Goal: Obtain resource: Download file/media

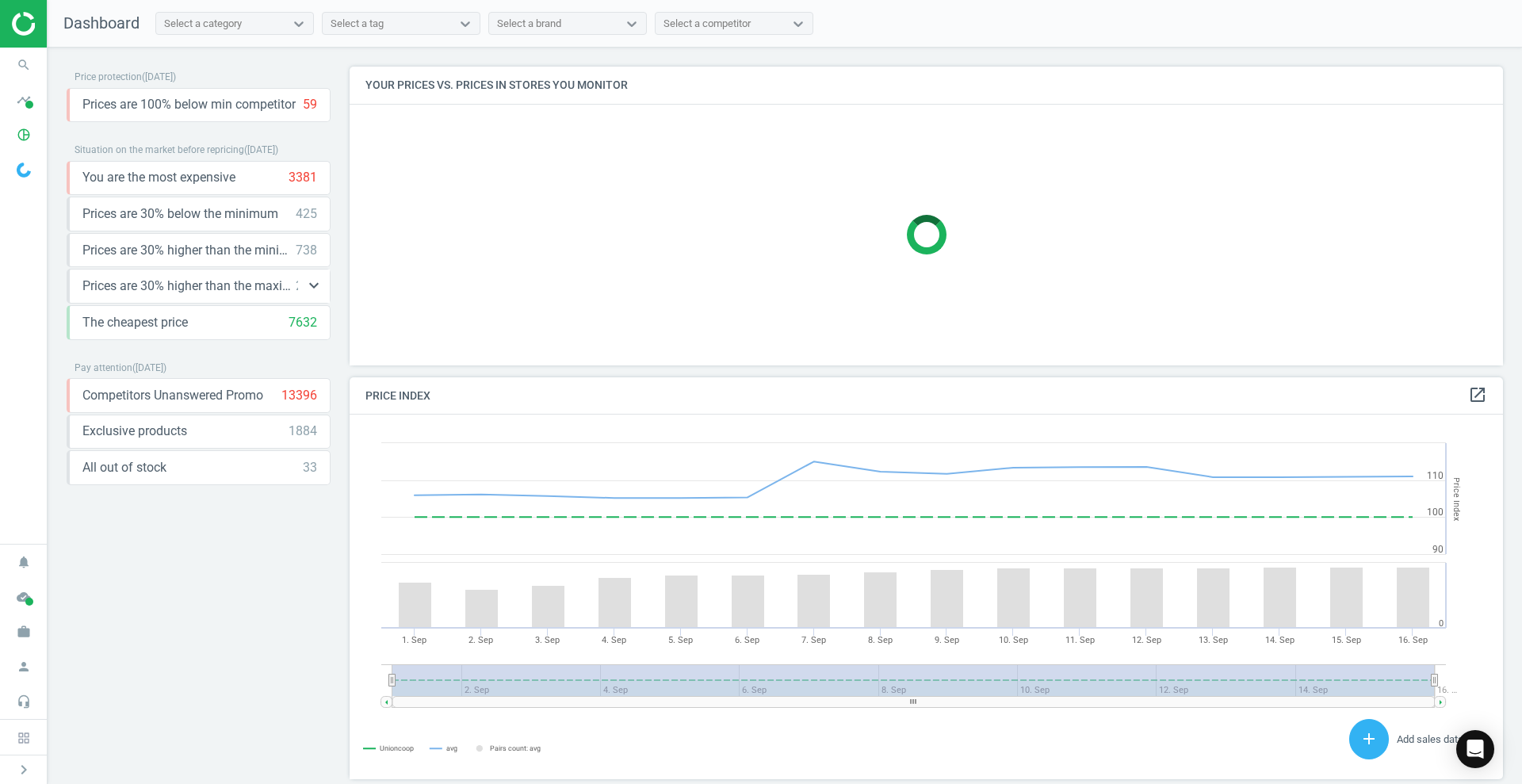
scroll to position [396, 1170]
click at [314, 256] on icon "keyboard_arrow_down" at bounding box center [313, 249] width 19 height 19
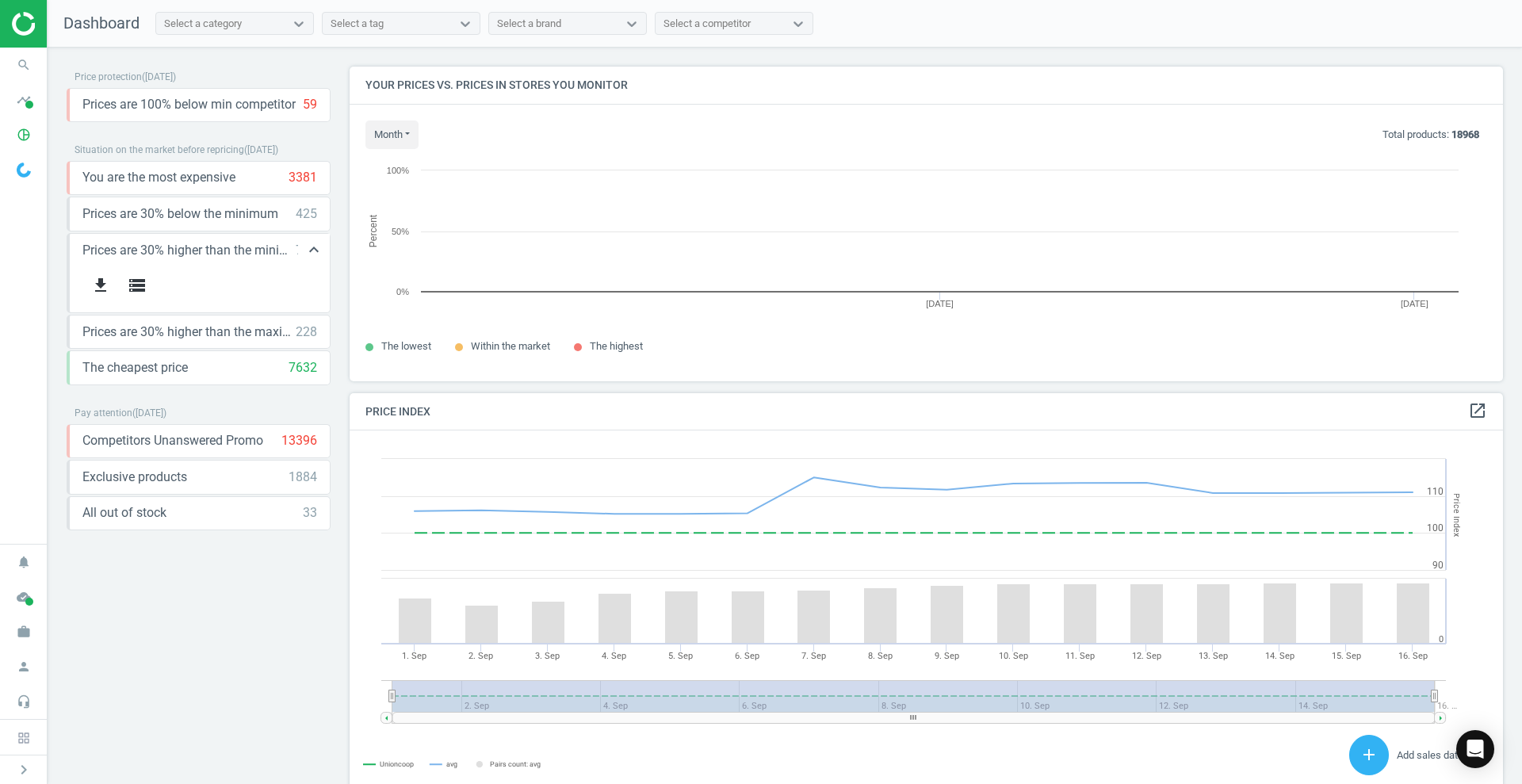
scroll to position [345, 1170]
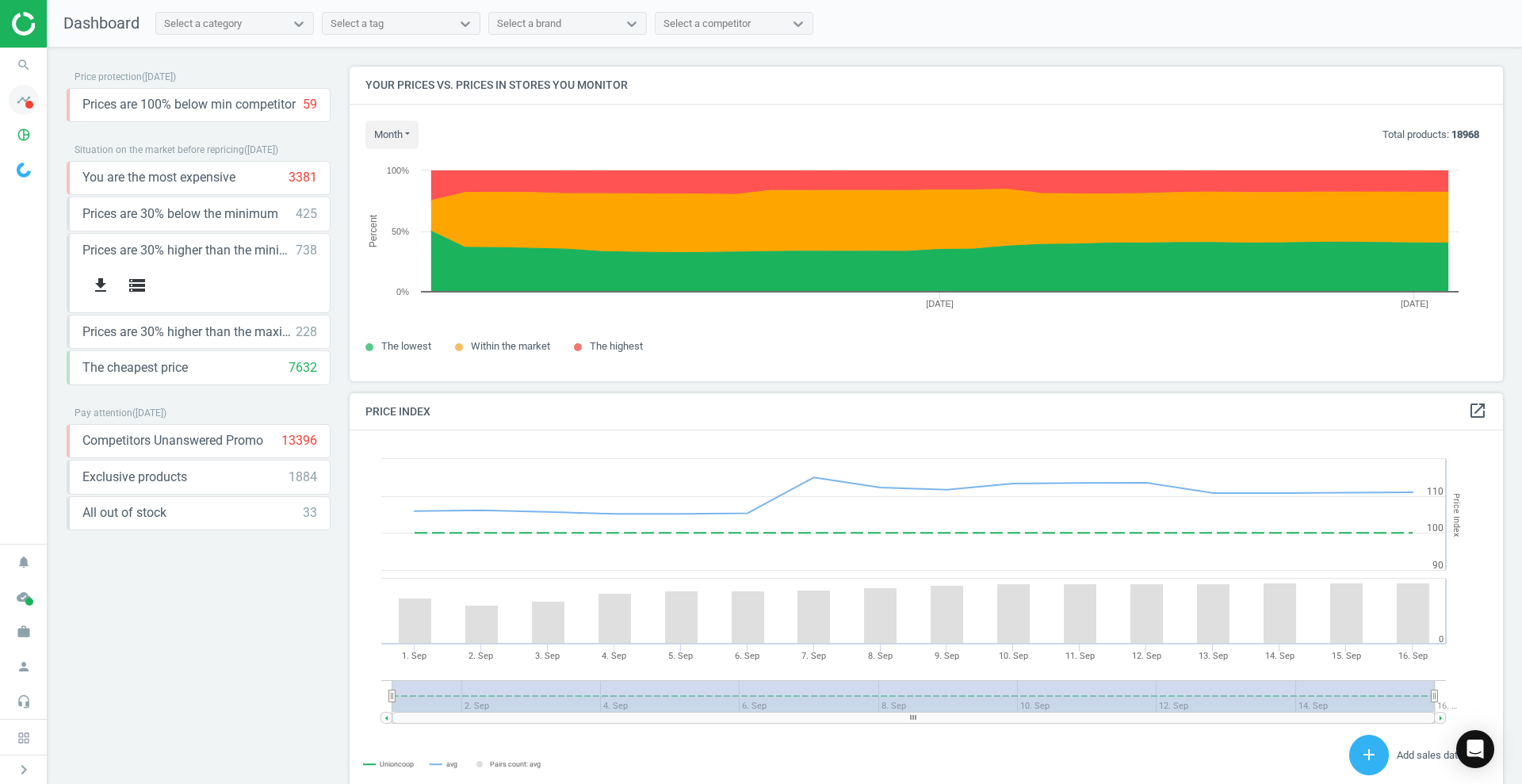
click at [21, 96] on icon "timeline" at bounding box center [24, 100] width 30 height 30
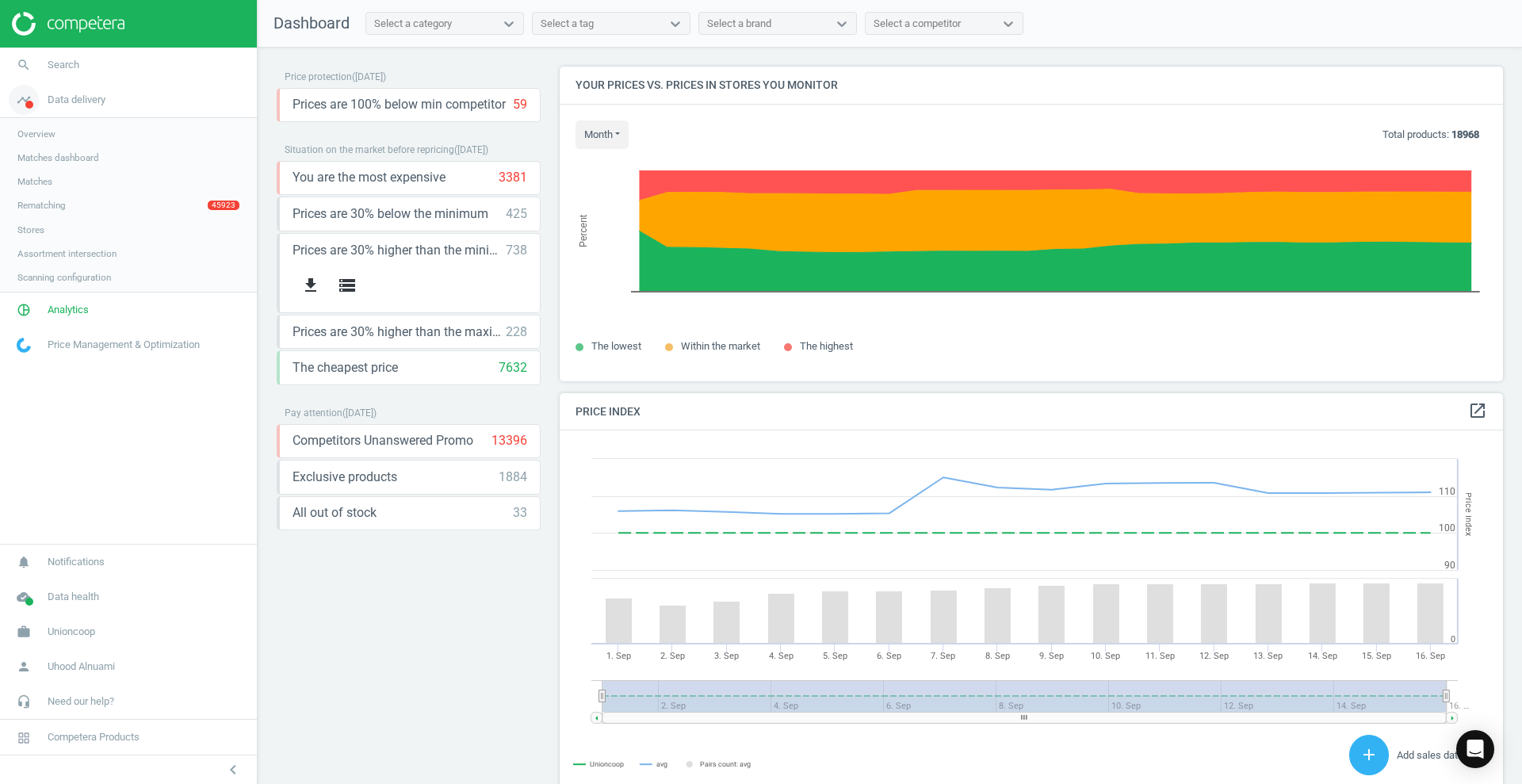
scroll to position [396, 959]
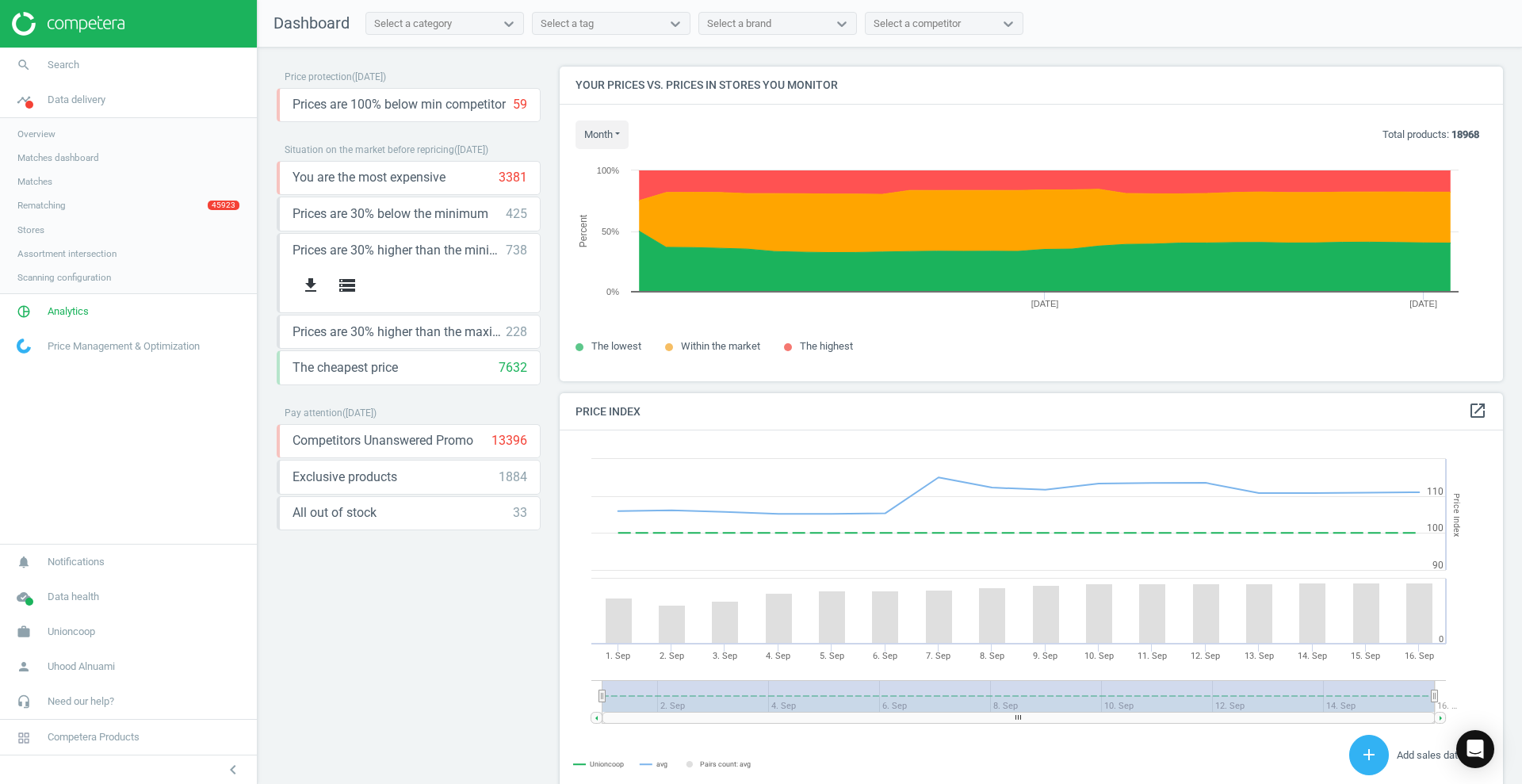
click at [30, 183] on span "Matches" at bounding box center [34, 181] width 35 height 13
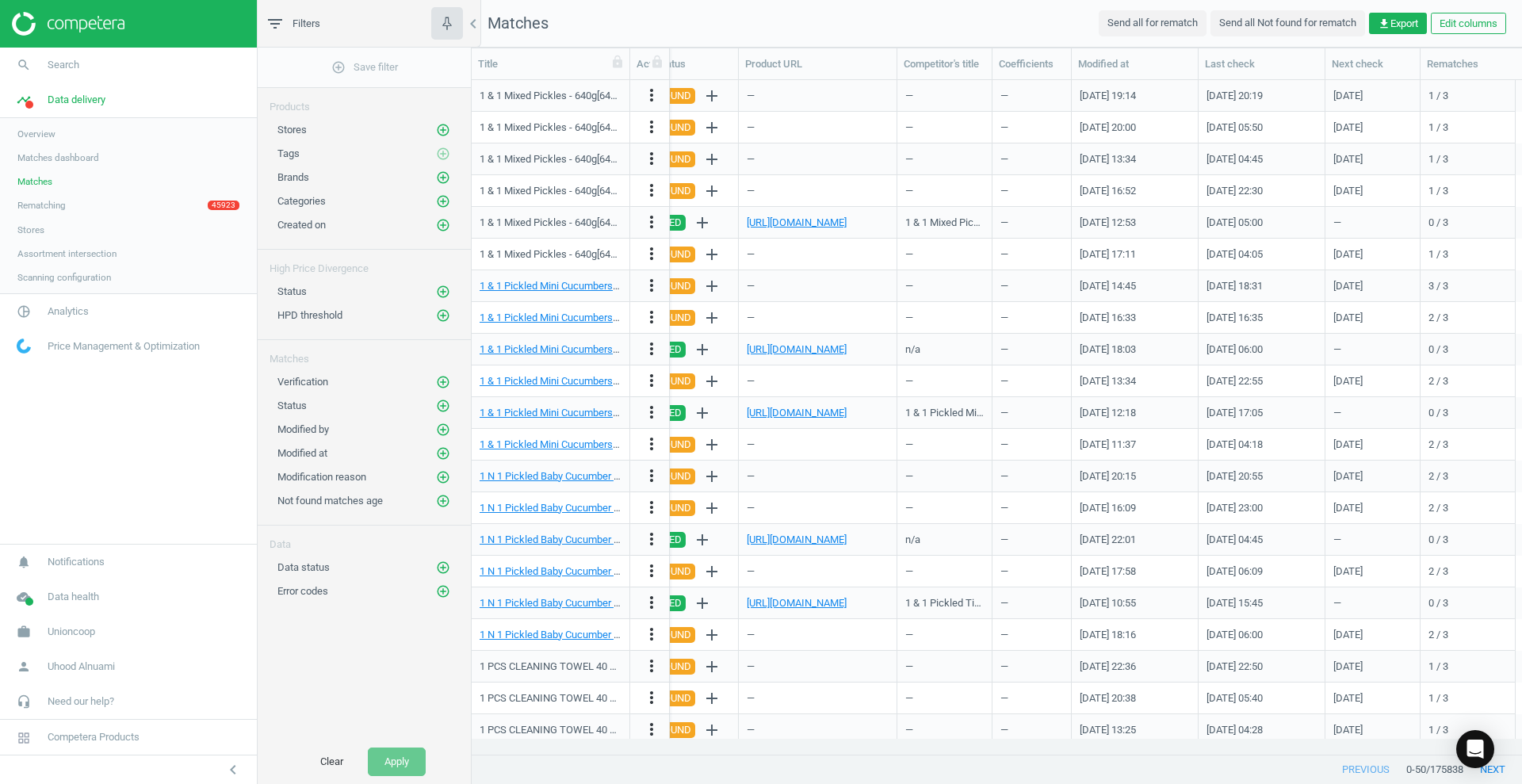
scroll to position [0, 1890]
click at [71, 205] on link "Rematching 45923" at bounding box center [128, 205] width 257 height 24
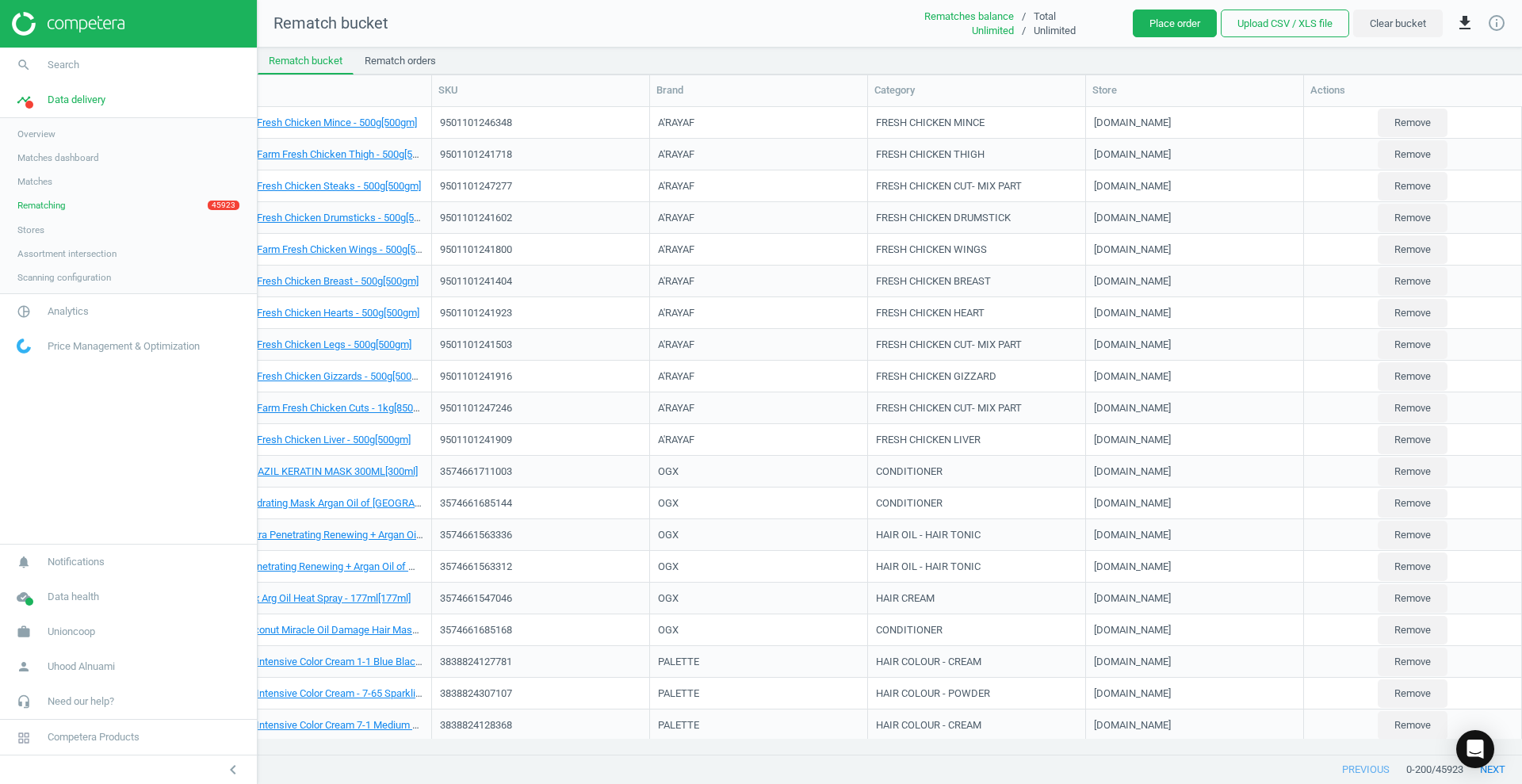
scroll to position [0, 44]
click at [33, 128] on span "Overview" at bounding box center [36, 134] width 38 height 13
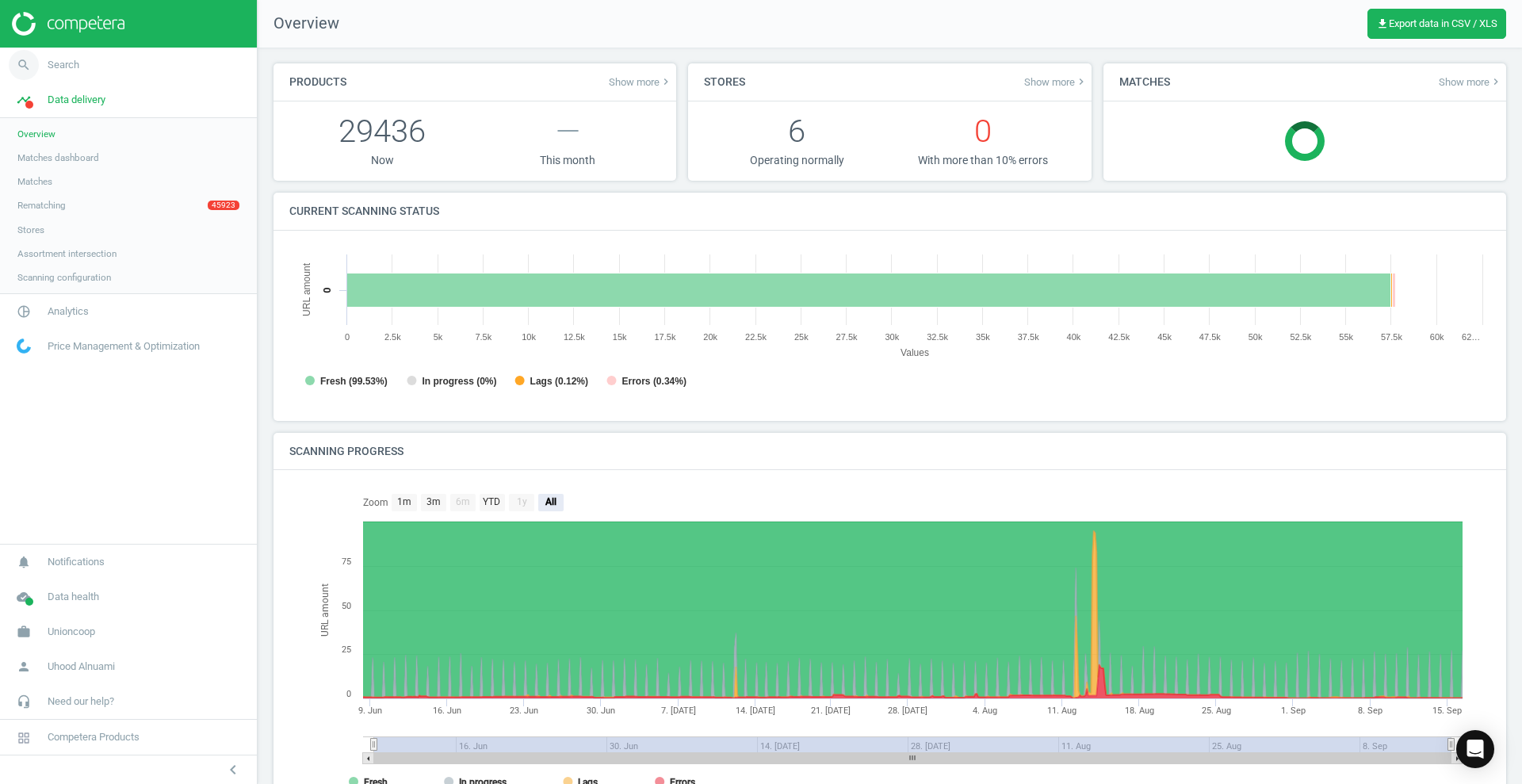
scroll to position [8, 8]
click at [74, 16] on img at bounding box center [68, 24] width 113 height 24
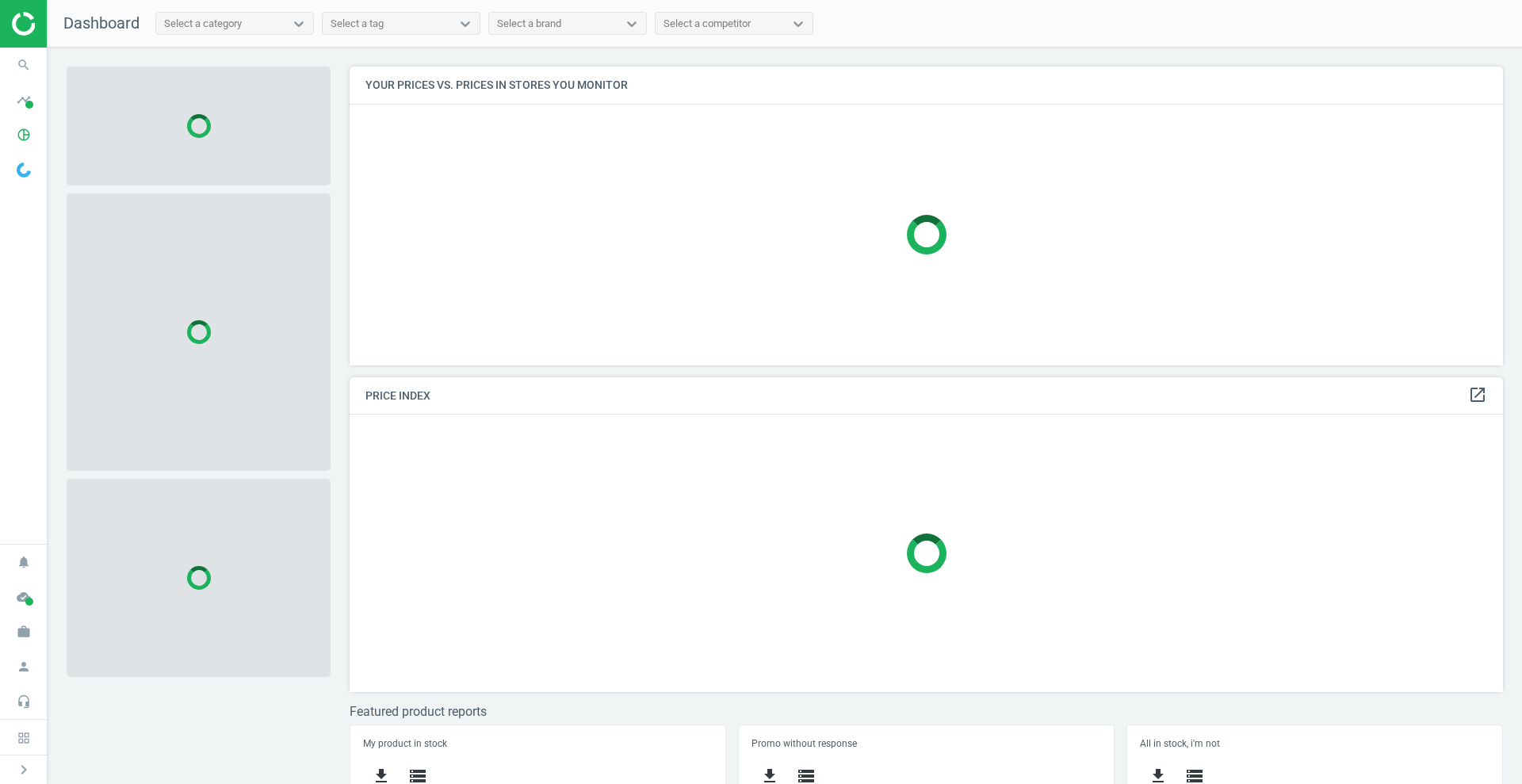
scroll to position [329, 1170]
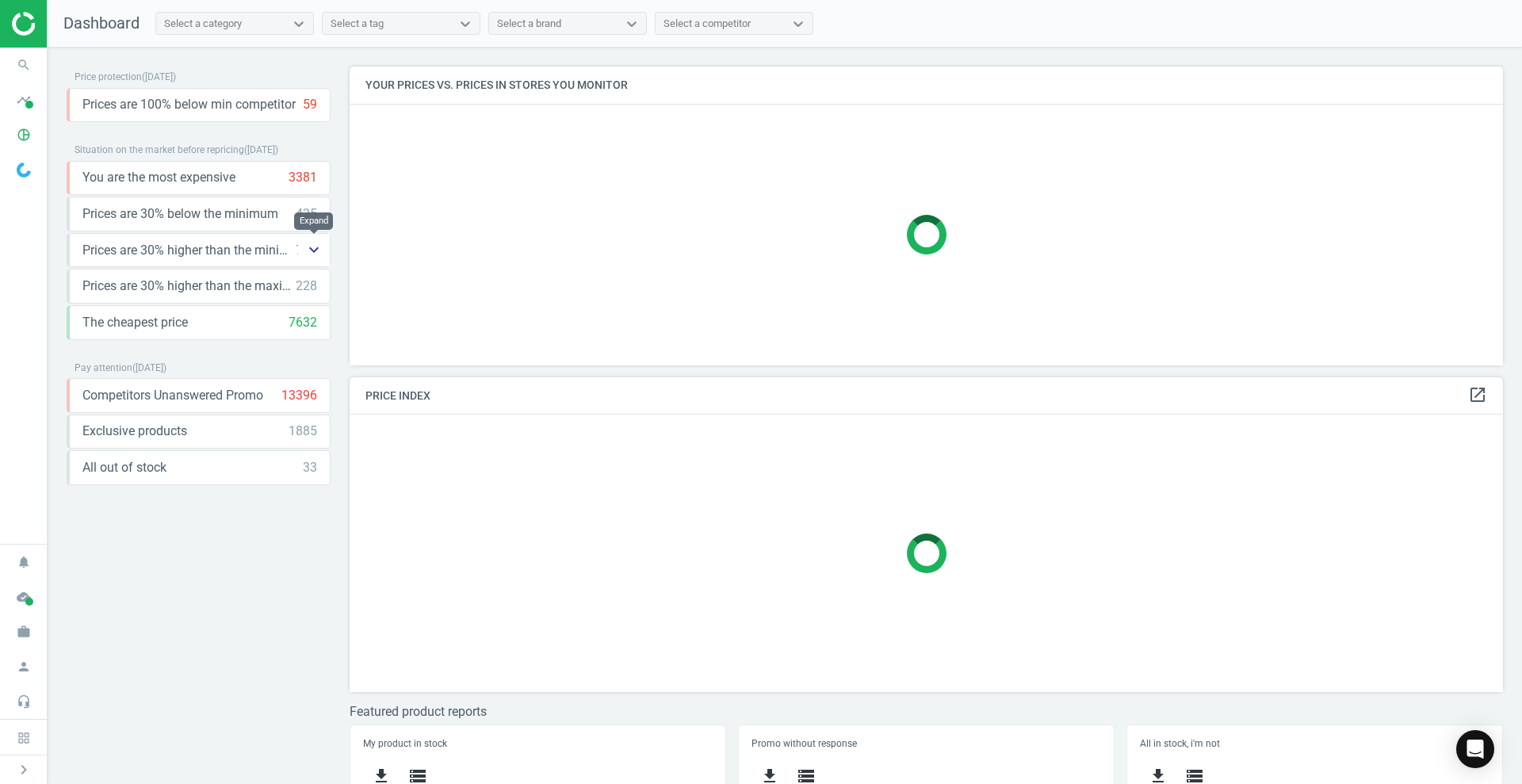
click at [312, 253] on icon "keyboard_arrow_down" at bounding box center [313, 249] width 19 height 19
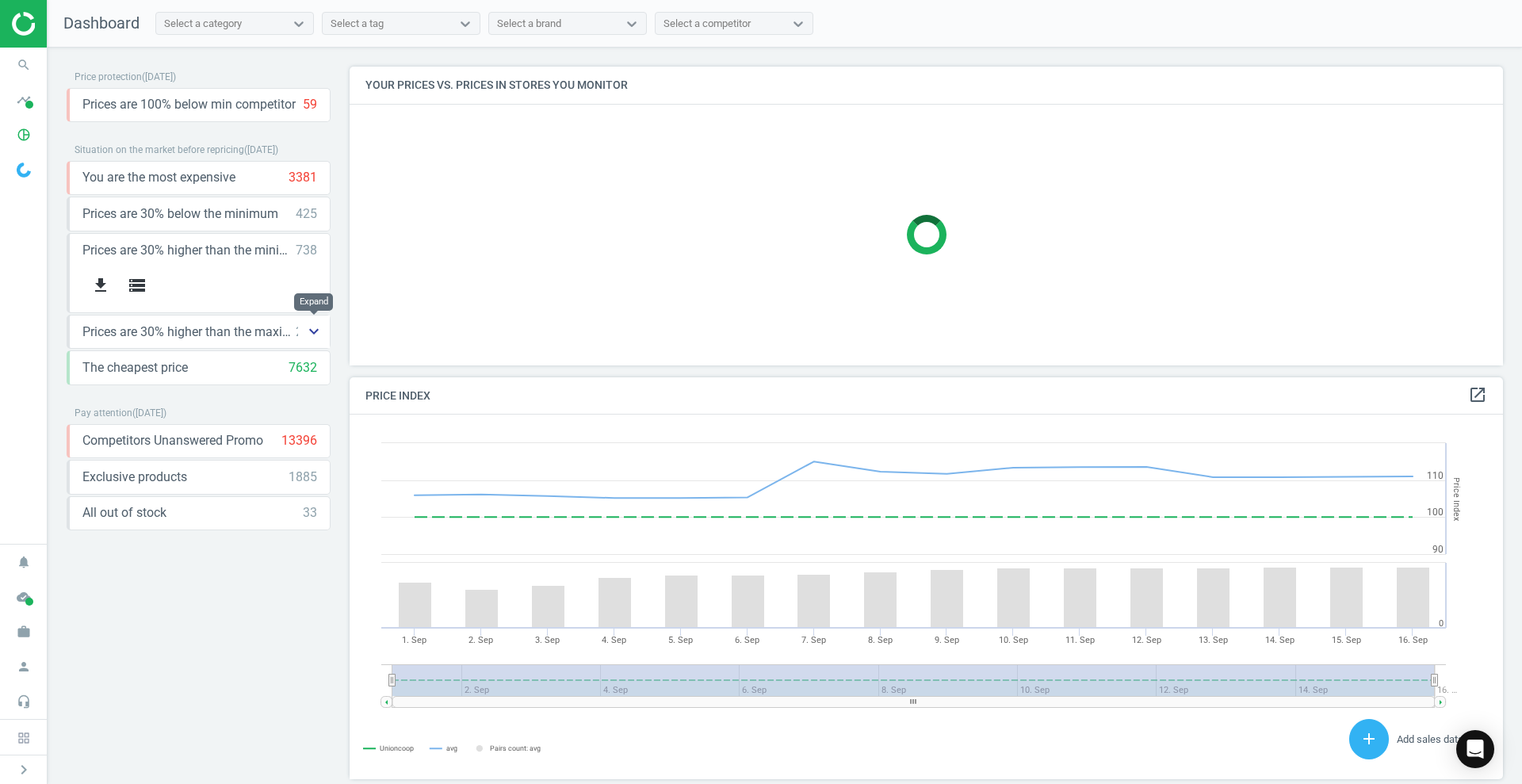
scroll to position [396, 1170]
click at [302, 327] on button "keyboard_arrow_down" at bounding box center [314, 332] width 32 height 33
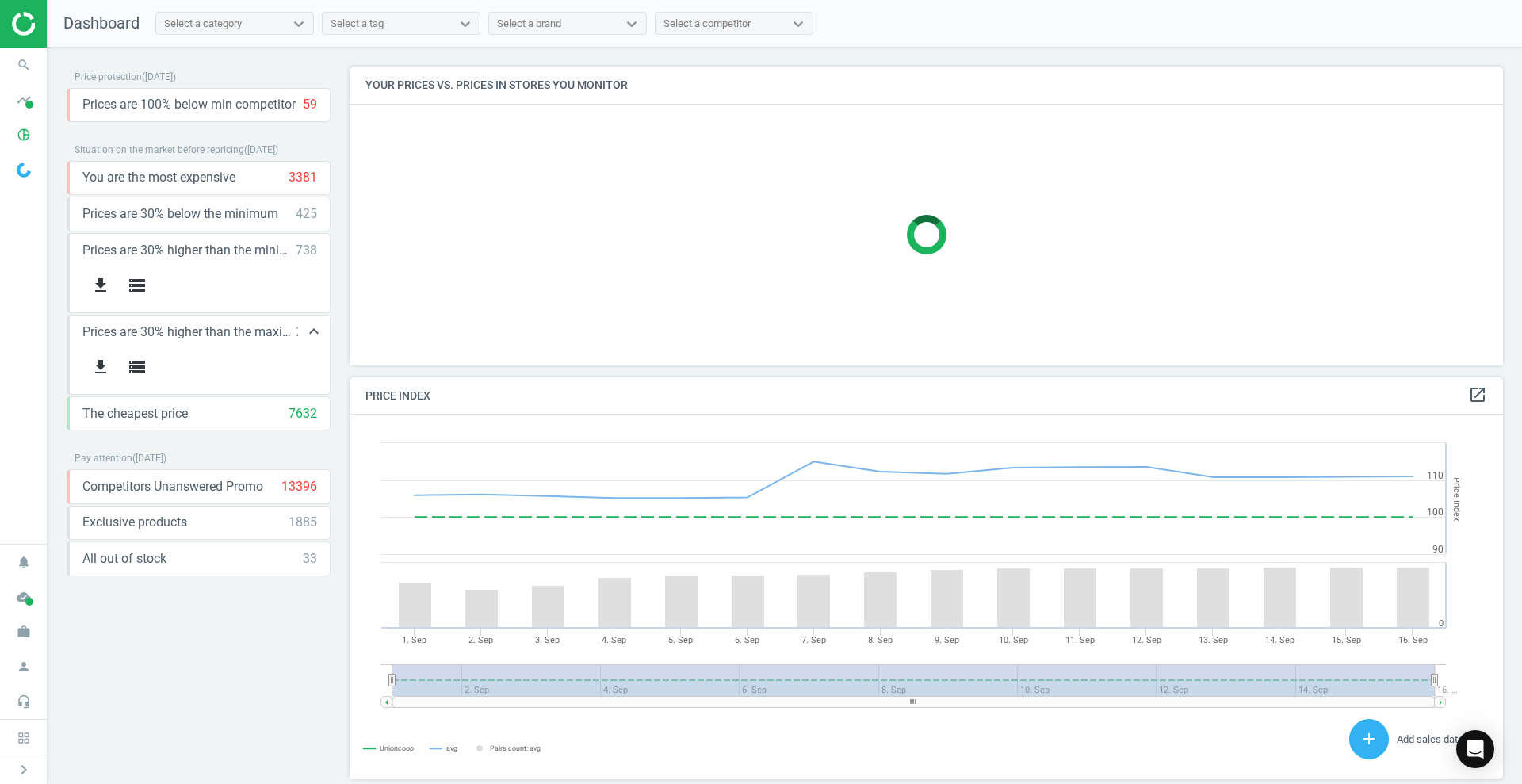
scroll to position [345, 1170]
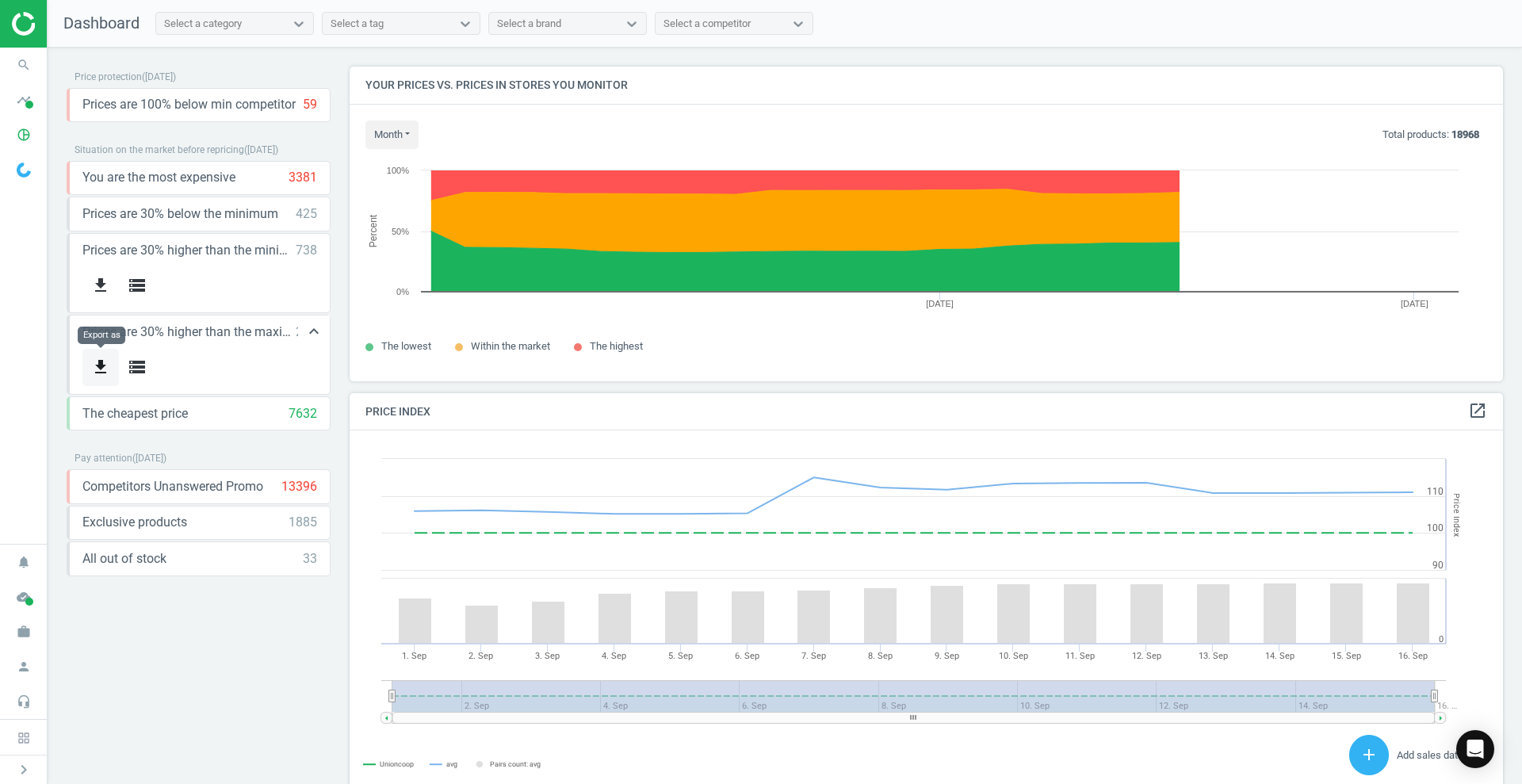
click at [104, 361] on icon "get_app" at bounding box center [100, 367] width 19 height 19
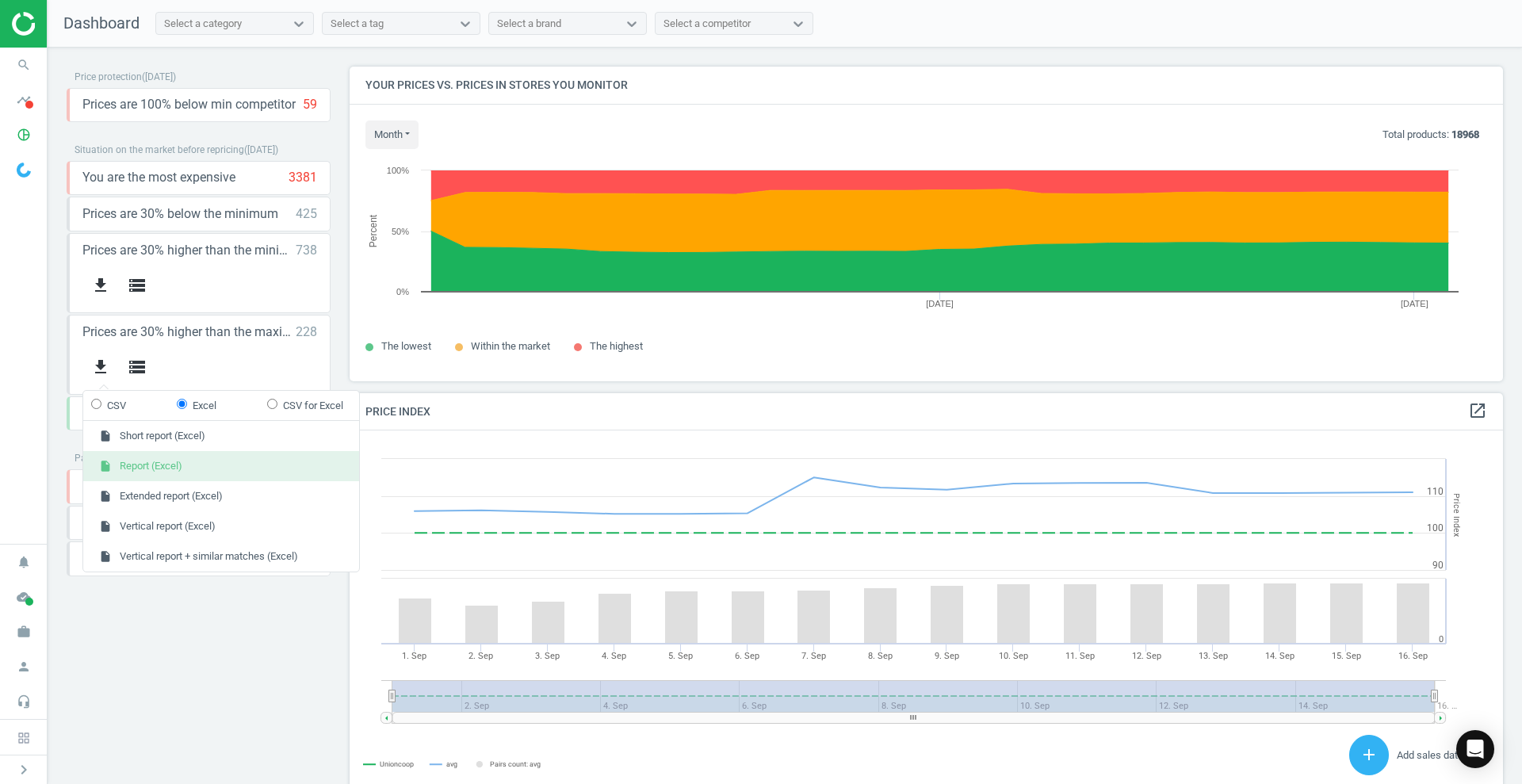
click at [173, 461] on button "insert_drive_file Report (Excel)" at bounding box center [221, 466] width 276 height 30
